Goal: Communication & Community: Participate in discussion

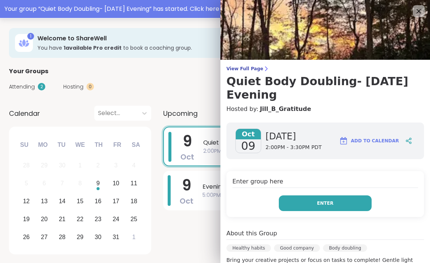
click at [326, 207] on span "Enter" at bounding box center [325, 203] width 16 height 7
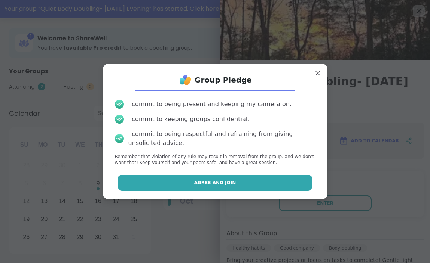
click at [280, 188] on button "Agree and Join" at bounding box center [214, 183] width 195 height 16
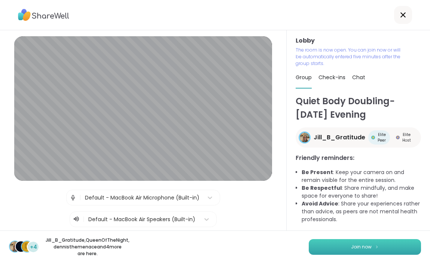
click at [360, 247] on span "Join now" at bounding box center [361, 247] width 21 height 7
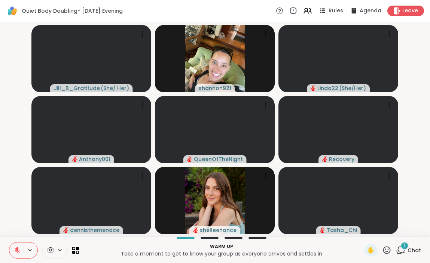
click at [403, 246] on div "1" at bounding box center [404, 246] width 8 height 8
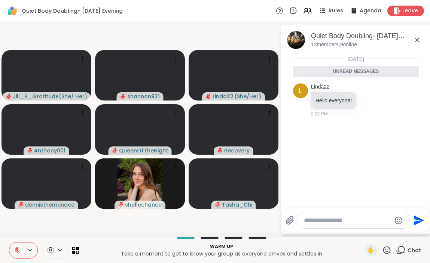
click at [417, 39] on icon at bounding box center [417, 40] width 9 height 9
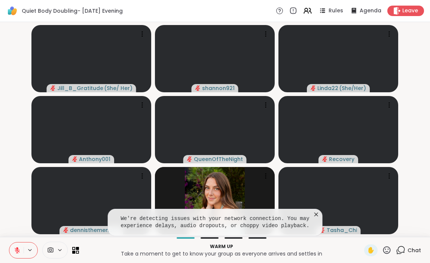
click at [319, 213] on icon at bounding box center [315, 214] width 7 height 7
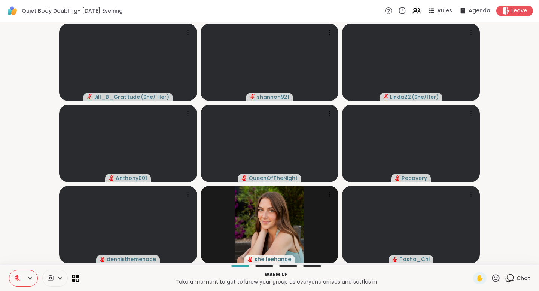
click at [430, 263] on span "Chat" at bounding box center [522, 278] width 13 height 7
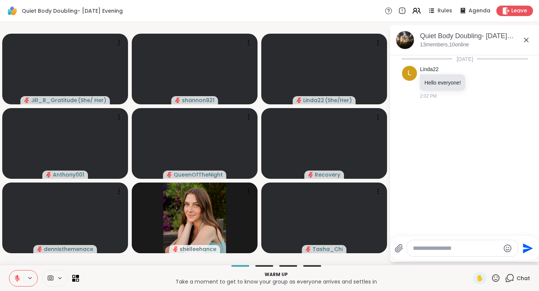
click at [430, 249] on textarea "Type your message" at bounding box center [456, 248] width 87 height 7
type textarea "***"
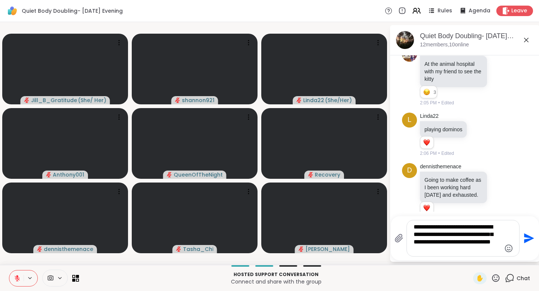
scroll to position [514, 0]
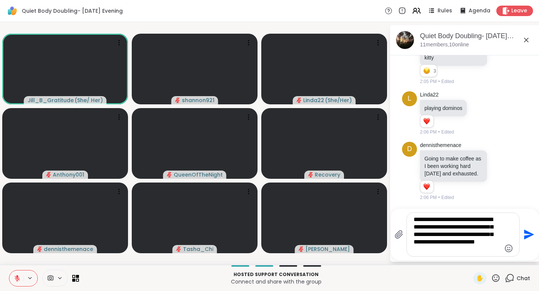
type textarea "**********"
click at [430, 235] on icon "Send" at bounding box center [528, 235] width 12 height 12
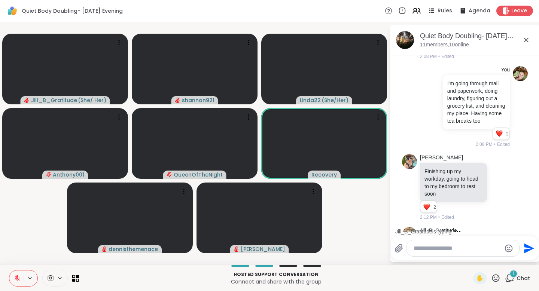
scroll to position [710, 0]
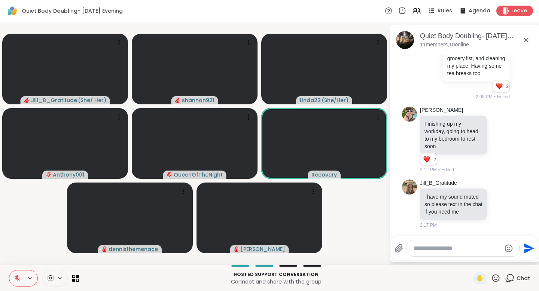
click at [15, 263] on button at bounding box center [16, 279] width 14 height 16
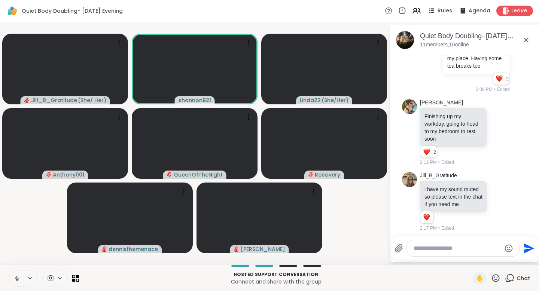
scroll to position [721, 0]
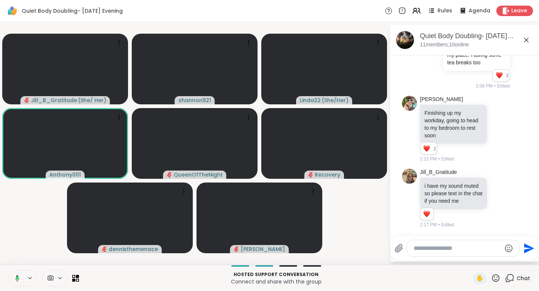
click at [13, 263] on icon at bounding box center [16, 278] width 7 height 7
click at [20, 263] on icon at bounding box center [17, 278] width 7 height 7
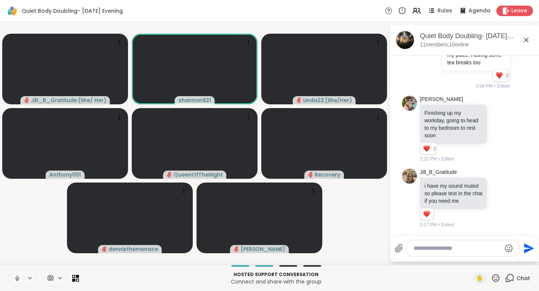
click at [14, 263] on icon at bounding box center [17, 278] width 7 height 7
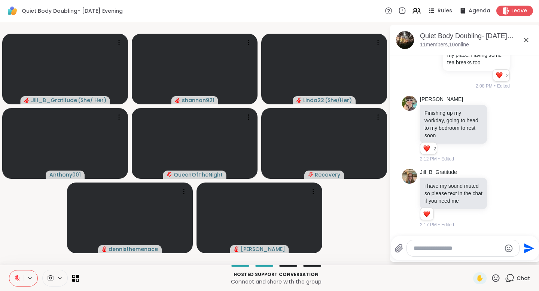
click at [16, 263] on icon at bounding box center [17, 278] width 5 height 5
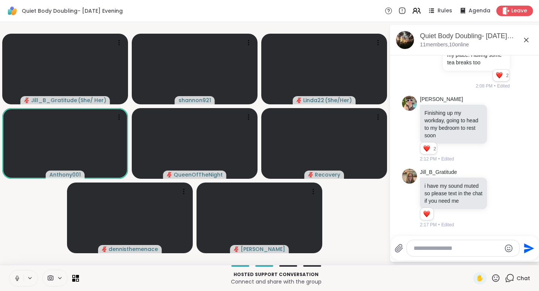
click at [16, 263] on icon at bounding box center [17, 277] width 2 height 3
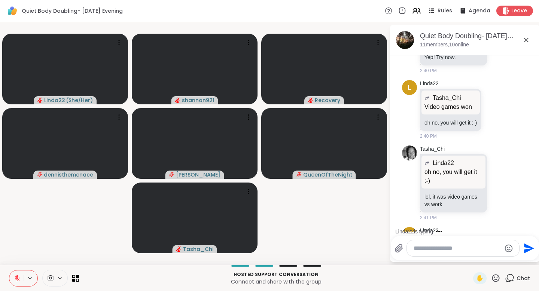
scroll to position [1211, 0]
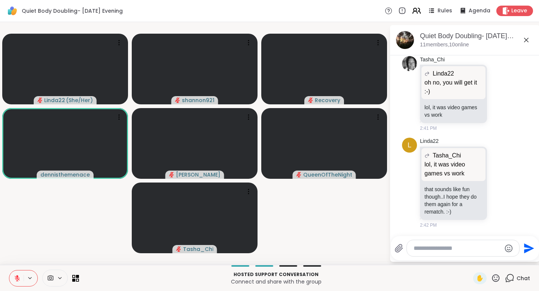
click at [415, 12] on icon at bounding box center [416, 10] width 9 height 9
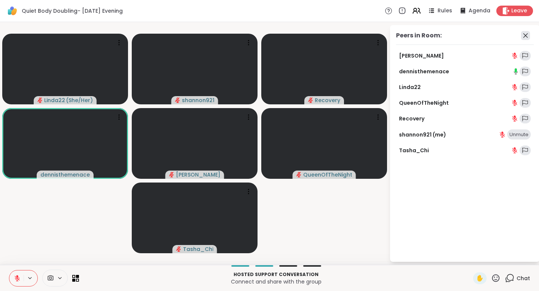
click at [430, 37] on icon at bounding box center [525, 35] width 9 height 9
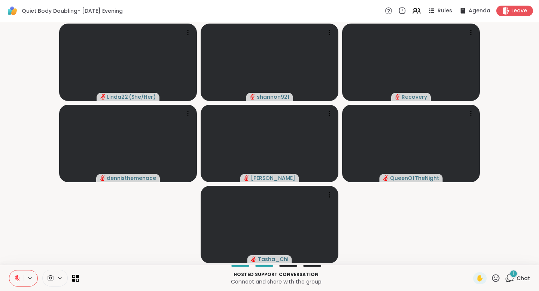
click at [423, 12] on div "Rules Agenda Leave" at bounding box center [459, 11] width 148 height 10
click at [421, 12] on icon at bounding box center [416, 10] width 9 height 9
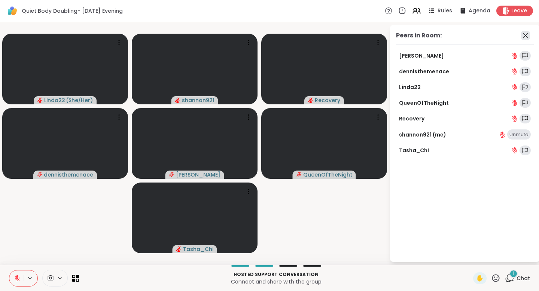
click at [430, 31] on icon at bounding box center [525, 35] width 9 height 9
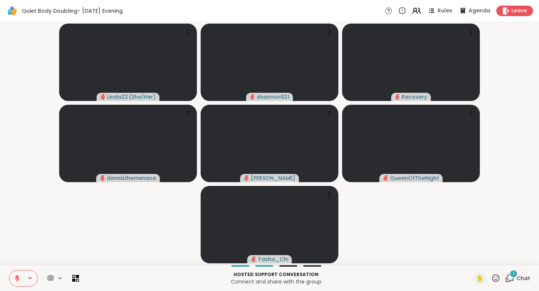
click at [416, 12] on icon at bounding box center [416, 10] width 9 height 9
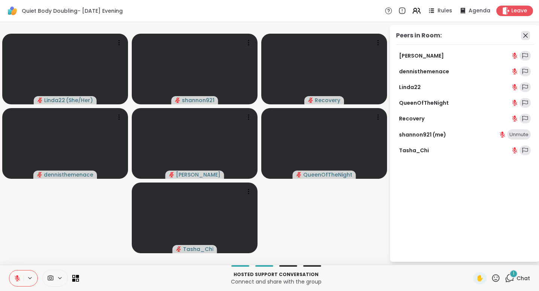
click at [430, 34] on icon at bounding box center [525, 35] width 9 height 9
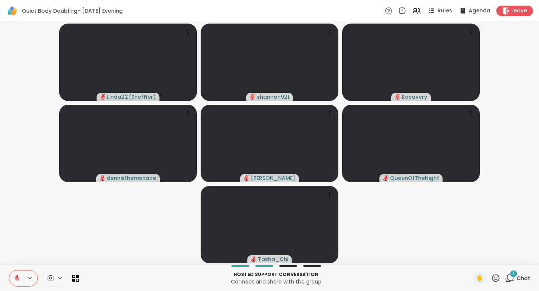
click at [430, 263] on span "Chat" at bounding box center [522, 278] width 13 height 7
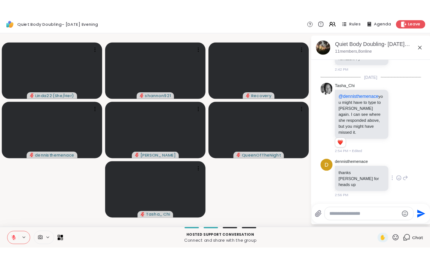
scroll to position [1362, 0]
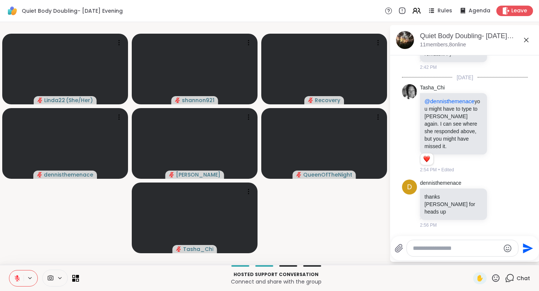
click at [430, 37] on icon at bounding box center [526, 40] width 9 height 9
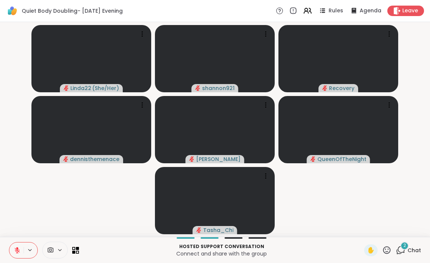
click at [411, 249] on span "Chat" at bounding box center [413, 250] width 13 height 7
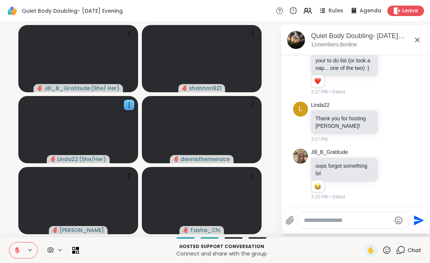
scroll to position [1990, 0]
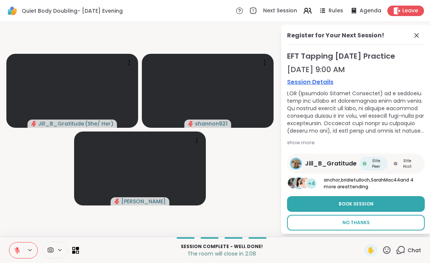
click at [363, 220] on span "No Thanks" at bounding box center [355, 223] width 27 height 7
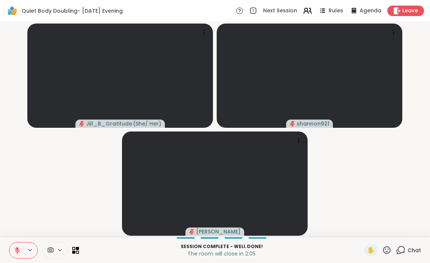
click at [312, 11] on icon at bounding box center [307, 10] width 9 height 9
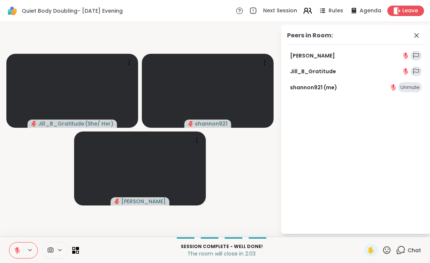
click at [311, 12] on icon at bounding box center [307, 10] width 9 height 9
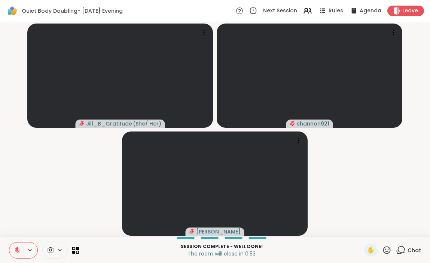
click at [407, 249] on div "Chat" at bounding box center [408, 251] width 25 height 12
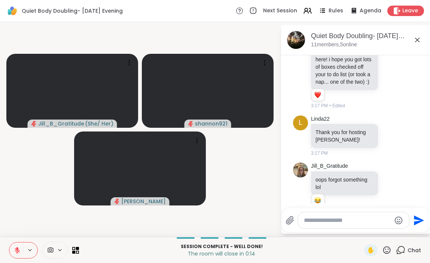
scroll to position [1982, 0]
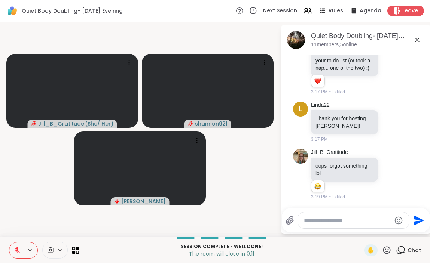
click at [418, 40] on icon at bounding box center [417, 40] width 9 height 9
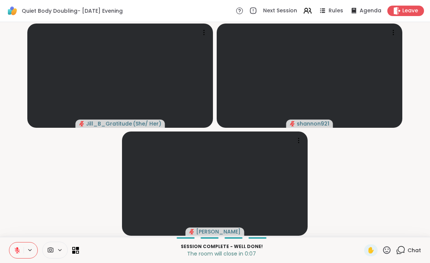
click at [37, 185] on video-player-container "Jill_B_Gratitude ( She/ Her ) shannon921 [PERSON_NAME]" at bounding box center [214, 129] width 421 height 209
click at [424, 52] on video-player-container "Jill_B_Gratitude ( She/ Her ) shannon921 [PERSON_NAME]" at bounding box center [214, 129] width 421 height 209
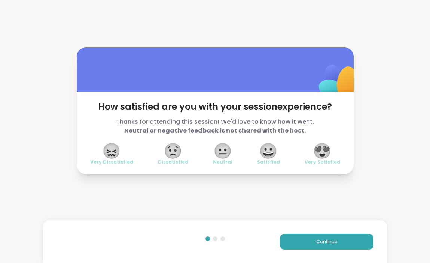
click at [318, 158] on span "😍" at bounding box center [322, 150] width 19 height 13
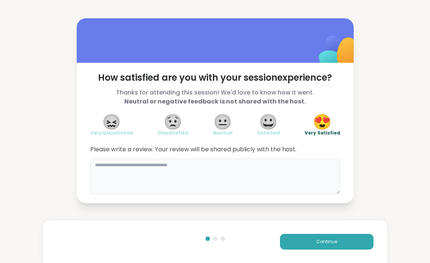
click at [274, 162] on textarea at bounding box center [215, 177] width 250 height 36
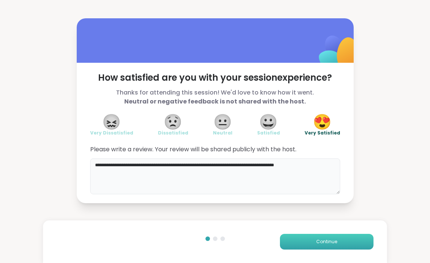
type textarea "**********"
click at [308, 245] on button "Continue" at bounding box center [327, 242] width 94 height 16
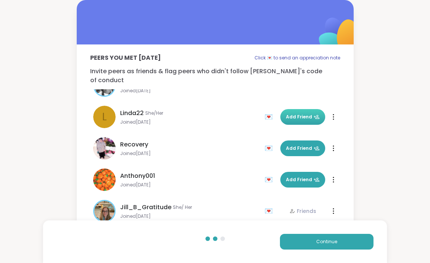
scroll to position [180, 0]
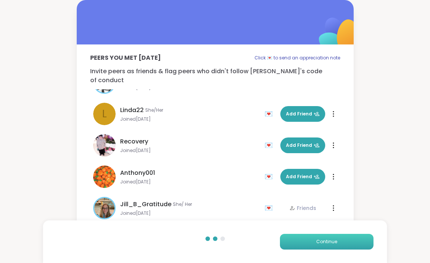
click at [302, 239] on button "Continue" at bounding box center [327, 242] width 94 height 16
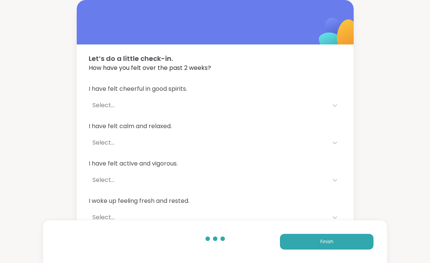
click at [259, 100] on div "Select..." at bounding box center [208, 105] width 239 height 15
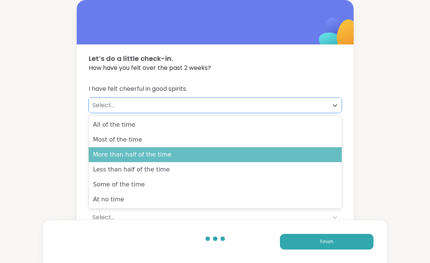
click at [232, 156] on div "More than half of the time" at bounding box center [215, 154] width 253 height 15
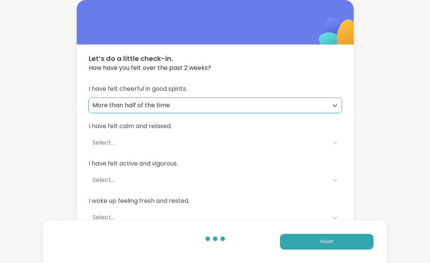
click at [221, 140] on div "Select..." at bounding box center [208, 142] width 232 height 9
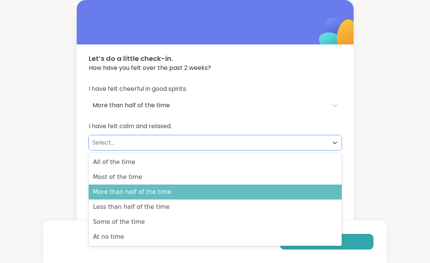
click at [208, 190] on div "More than half of the time" at bounding box center [215, 192] width 253 height 15
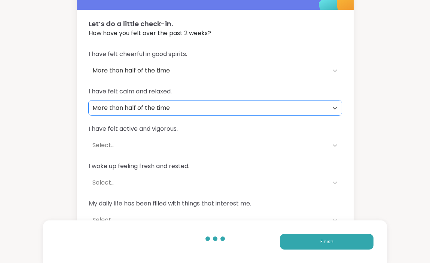
scroll to position [50, 0]
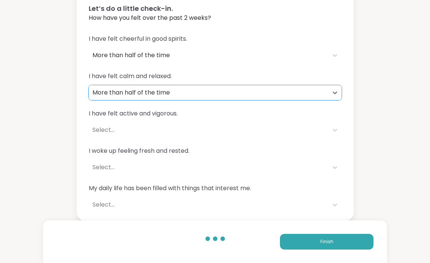
click at [201, 128] on div "Select..." at bounding box center [208, 130] width 232 height 9
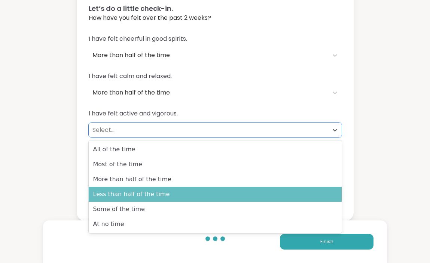
click at [175, 197] on div "Less than half of the time" at bounding box center [215, 194] width 253 height 15
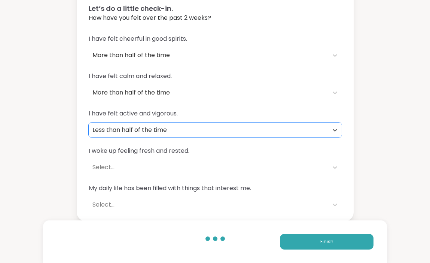
click at [178, 168] on div "Select..." at bounding box center [208, 167] width 232 height 9
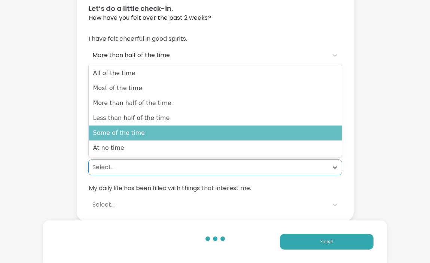
click at [172, 130] on div "Some of the time" at bounding box center [215, 133] width 253 height 15
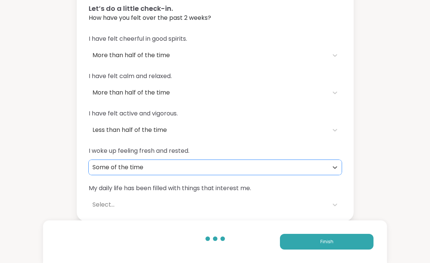
click at [164, 180] on div "I have felt cheerful in good spirits. More than half of the time I have felt ca…" at bounding box center [215, 123] width 277 height 196
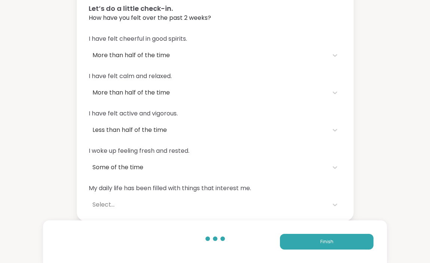
click at [162, 204] on div "Select..." at bounding box center [208, 205] width 232 height 9
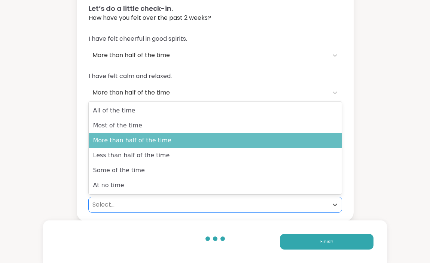
click at [159, 135] on div "More than half of the time" at bounding box center [215, 140] width 253 height 15
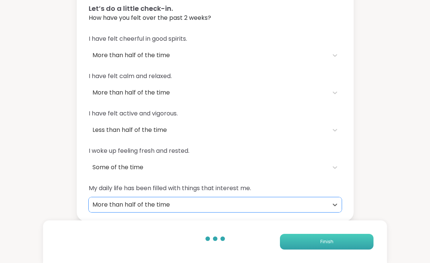
click at [287, 240] on button "Finish" at bounding box center [327, 242] width 94 height 16
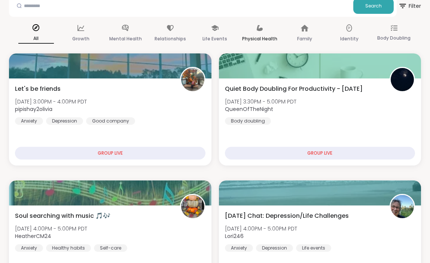
scroll to position [115, 0]
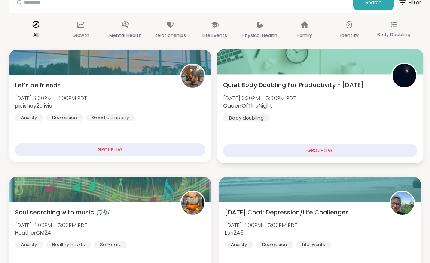
click at [314, 117] on div "Quiet Body Doubling For Productivity - [DATE] [DATE] 3:30PM - 5:00PM PDT QueenO…" at bounding box center [320, 100] width 194 height 41
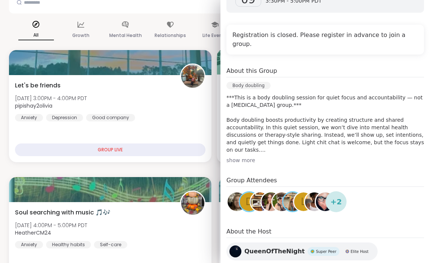
scroll to position [153, 0]
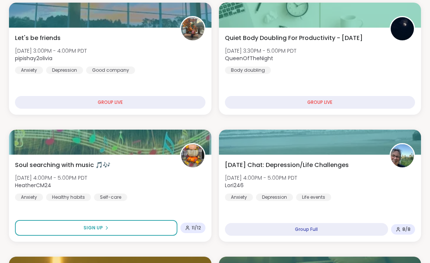
scroll to position [163, 0]
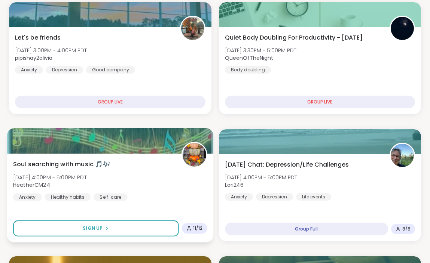
click at [170, 177] on div "Soul searching with music 🎵🎶 [DATE] 4:00PM - 5:00PM PDT HeatherCM24 Anxiety Hea…" at bounding box center [110, 180] width 194 height 41
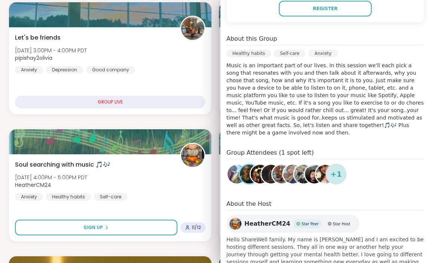
scroll to position [202, 0]
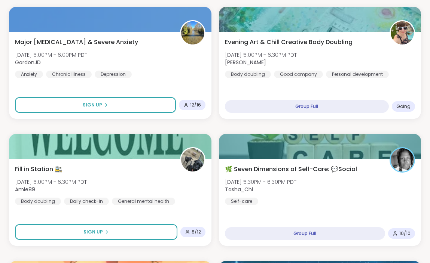
scroll to position [541, 0]
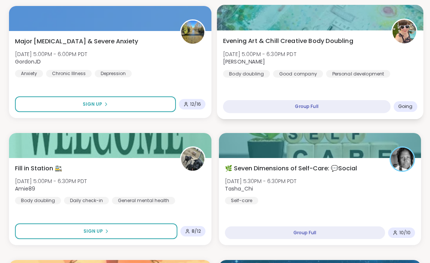
click at [401, 79] on div "Evening Art & Chill Creative Body Doubling [DATE] 5:00PM - 6:30PM PDT [PERSON_N…" at bounding box center [320, 74] width 206 height 89
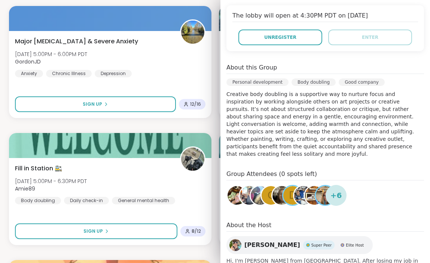
scroll to position [170, 0]
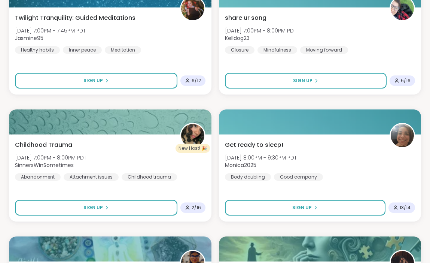
scroll to position [1074, 0]
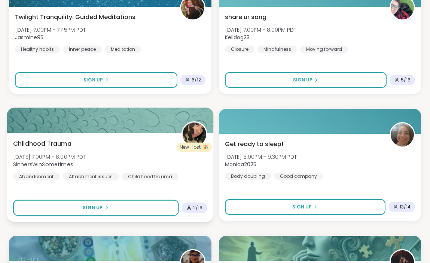
click at [198, 170] on div "Childhood Trauma [DATE] 7:00PM - 8:00PM PDT SinnersWinSometimes Abandonment Att…" at bounding box center [110, 159] width 194 height 41
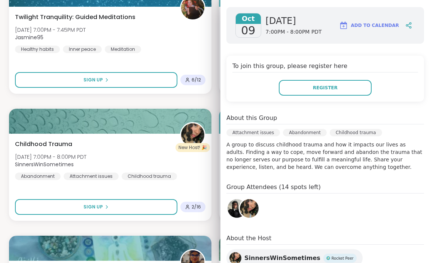
scroll to position [117, 0]
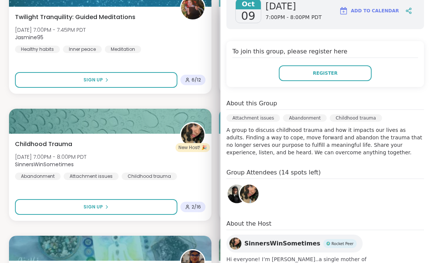
click at [214, 107] on div "Let's be friends [DATE] 3:00PM - 4:00PM PDT pipishay2olivia Anxiety [MEDICAL_DA…" at bounding box center [215, 228] width 412 height 2275
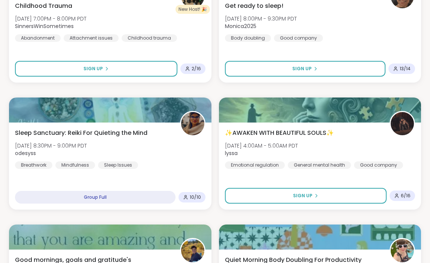
scroll to position [1214, 0]
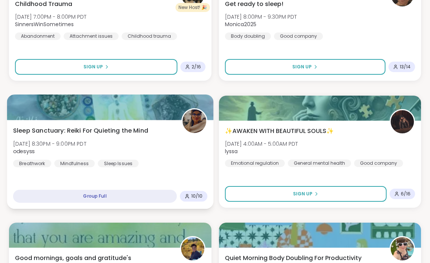
click at [184, 144] on div "Sleep Sanctuary: Reiki For Quieting the Mind [DATE] 8:30PM - 9:00PM PDT odesyss…" at bounding box center [110, 146] width 194 height 41
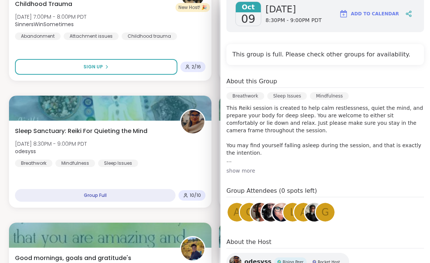
scroll to position [129, 0]
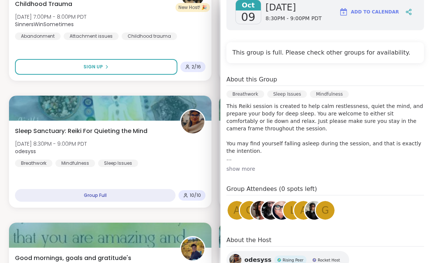
click at [217, 83] on div "Let's be friends [DATE] 3:00PM - 4:00PM PDT pipishay2olivia Anxiety [MEDICAL_DA…" at bounding box center [215, 88] width 412 height 2275
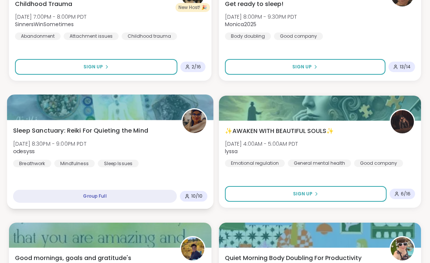
click at [25, 150] on b "odesyss" at bounding box center [23, 151] width 21 height 7
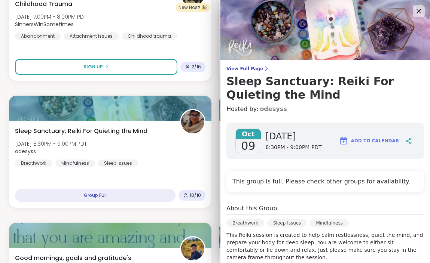
click at [262, 110] on link "odesyss" at bounding box center [273, 109] width 27 height 9
click at [214, 87] on div "Let's be friends [DATE] 3:00PM - 4:00PM PDT pipishay2olivia Anxiety [MEDICAL_DA…" at bounding box center [215, 88] width 412 height 2275
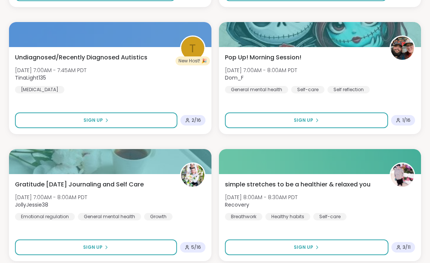
scroll to position [1671, 0]
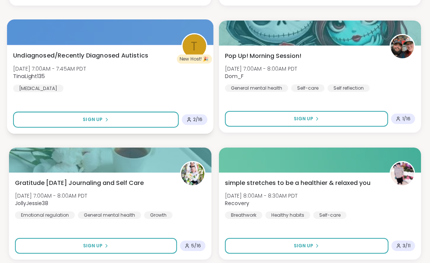
click at [184, 82] on div "Undiagnosed/Recently Diagnosed Autistics [DATE] 7:00AM - 7:45AM PDT TinaLight13…" at bounding box center [110, 71] width 194 height 41
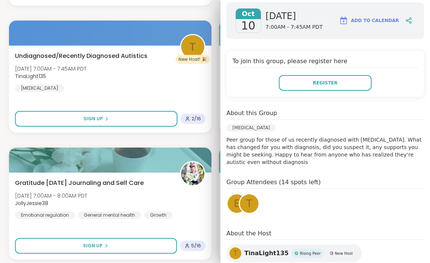
scroll to position [148, 0]
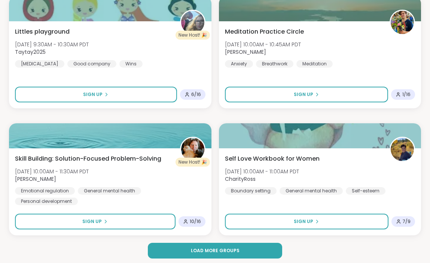
scroll to position [2207, 0]
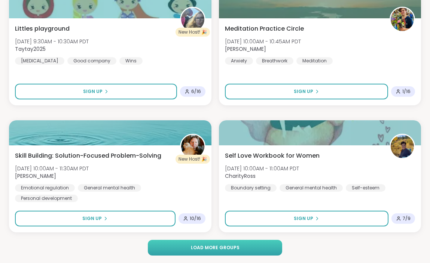
click at [182, 245] on button "Load more groups" at bounding box center [215, 248] width 134 height 16
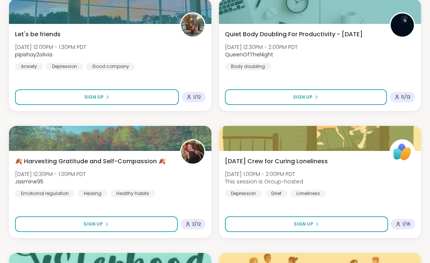
scroll to position [2712, 0]
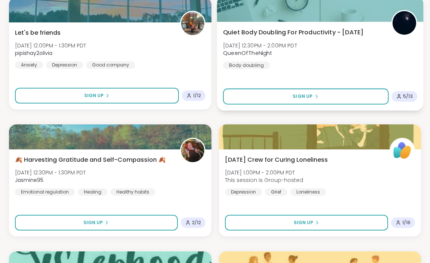
click at [334, 48] on div "Quiet Body Doubling For Productivity - [DATE] [DATE] 12:30PM - 2:00PM PDT Queen…" at bounding box center [320, 48] width 194 height 41
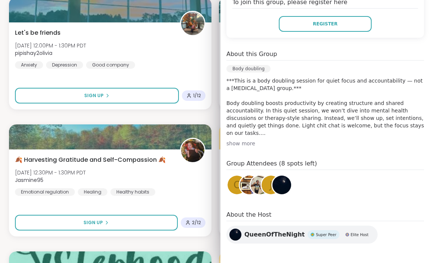
scroll to position [181, 0]
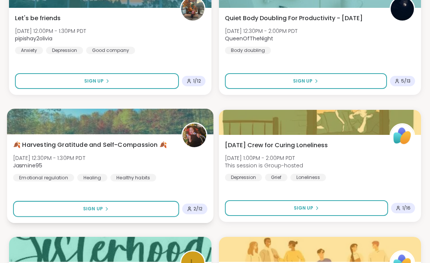
scroll to position [2727, 0]
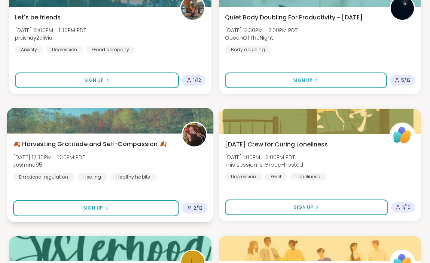
click at [174, 173] on div "🍂 Harvesting Gratitude and Self-Compassion 🍂 [DATE] 12:30PM - 1:30PM PDT Jasmin…" at bounding box center [110, 160] width 194 height 41
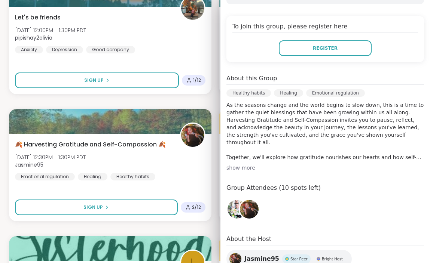
scroll to position [156, 0]
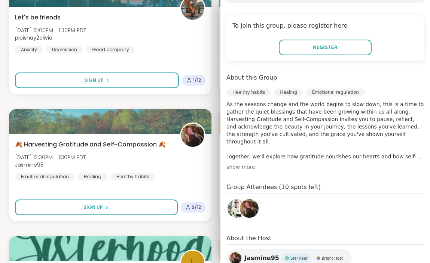
click at [242, 168] on div "show more" at bounding box center [325, 167] width 198 height 7
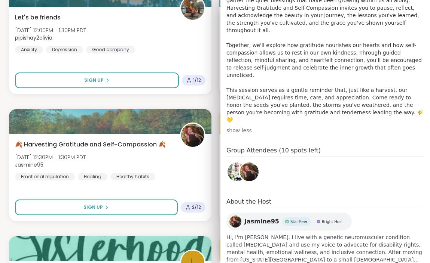
scroll to position [0, 0]
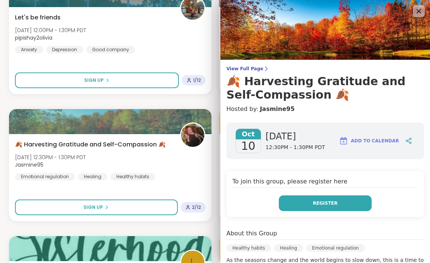
click at [315, 202] on span "Register" at bounding box center [325, 203] width 25 height 7
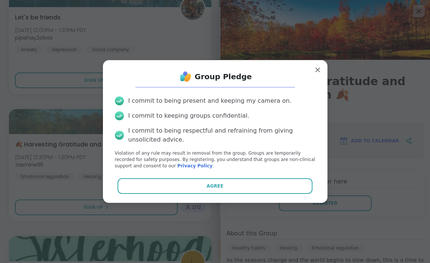
click at [288, 196] on div "Group Pledge I commit to being present and keeping my camera on. I commit to ke…" at bounding box center [215, 131] width 213 height 131
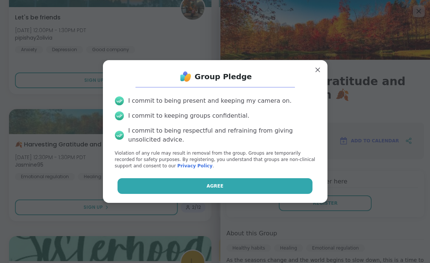
click at [284, 186] on button "Agree" at bounding box center [214, 186] width 195 height 16
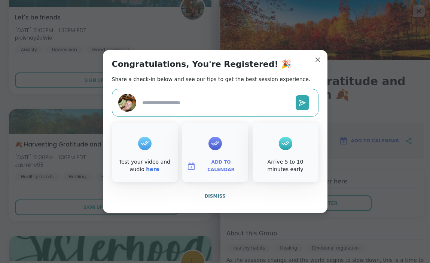
type textarea "*"
click at [212, 199] on span "Dismiss" at bounding box center [214, 196] width 21 height 5
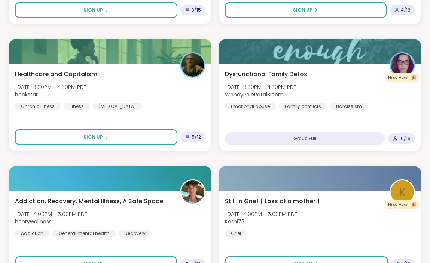
scroll to position [3182, 0]
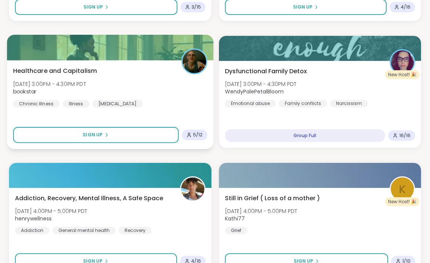
click at [178, 87] on div "Healthcare and Capitalism [DATE] 3:00PM - 4:30PM PDT bookstar Chronic Illness I…" at bounding box center [110, 86] width 194 height 41
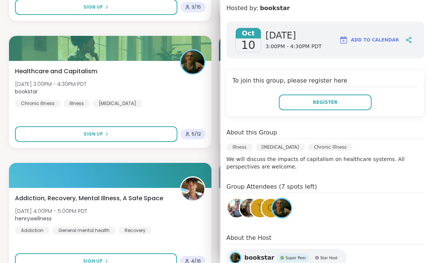
scroll to position [150, 0]
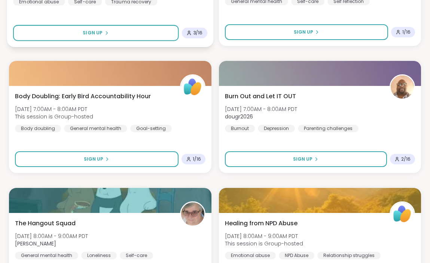
scroll to position [4497, 0]
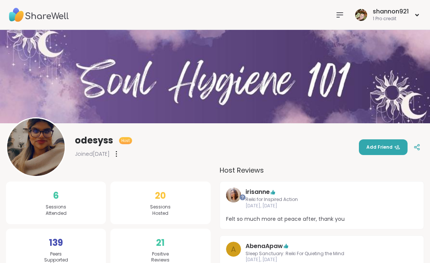
click at [54, 18] on img at bounding box center [39, 15] width 60 height 26
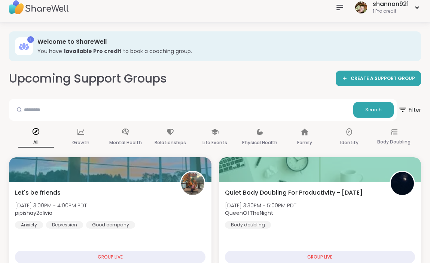
click at [55, 7] on img at bounding box center [39, 7] width 60 height 26
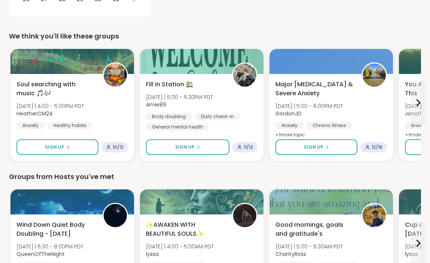
scroll to position [269, 0]
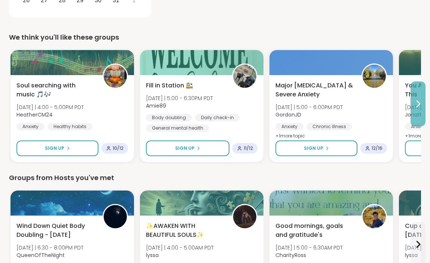
click at [421, 104] on icon at bounding box center [417, 104] width 9 height 9
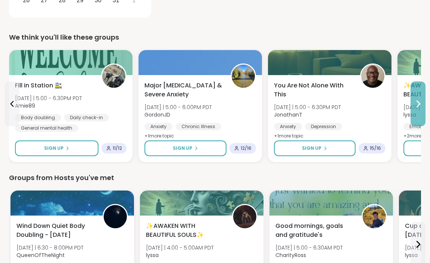
click at [421, 104] on icon at bounding box center [417, 104] width 9 height 9
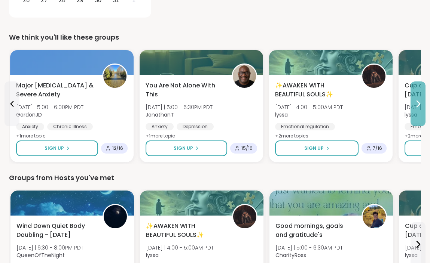
click at [421, 104] on icon at bounding box center [417, 104] width 9 height 9
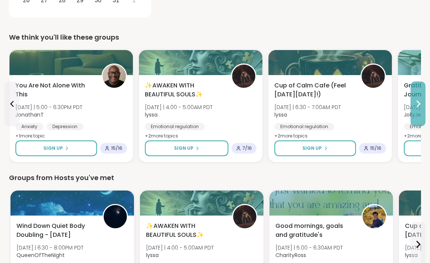
click at [421, 104] on icon at bounding box center [417, 104] width 9 height 9
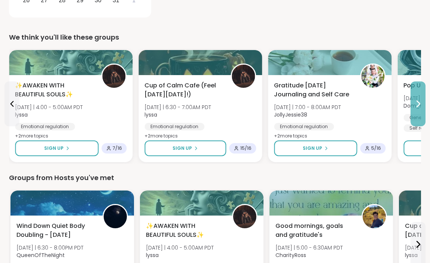
click at [421, 104] on icon at bounding box center [417, 104] width 9 height 9
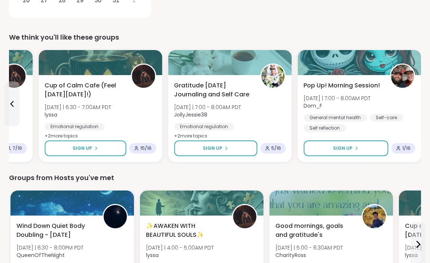
click at [421, 104] on div "Pop Up! Morning Session! Fri 10/10 | 7:00 - 8:00AM PDT Dom_F General mental hea…" at bounding box center [358, 118] width 123 height 87
